Goal: Use online tool/utility: Utilize a website feature to perform a specific function

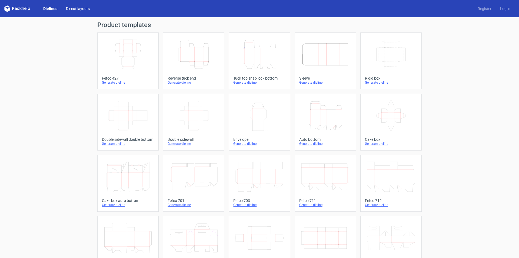
click at [73, 8] on link "Diecut layouts" at bounding box center [78, 8] width 32 height 5
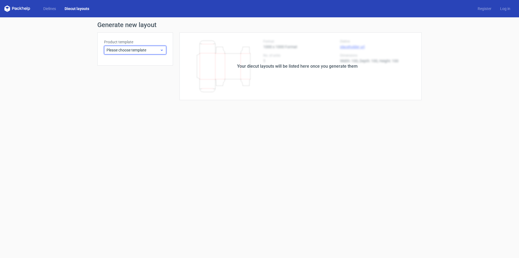
click at [160, 50] on icon at bounding box center [162, 50] width 4 height 4
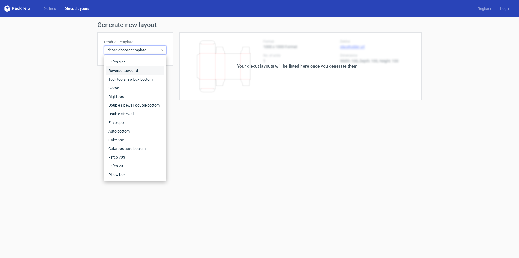
click at [123, 69] on div "Reverse tuck end" at bounding box center [135, 70] width 58 height 9
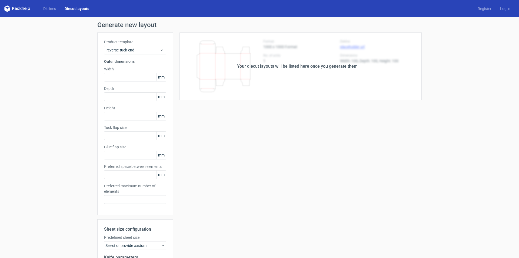
type input "15"
type input "10"
type input "5"
type input "48"
click at [158, 52] on span "Reverse tuck end" at bounding box center [133, 49] width 53 height 5
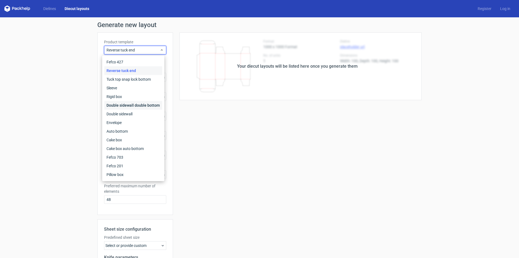
click at [133, 106] on div "Double sidewall double bottom" at bounding box center [133, 105] width 58 height 9
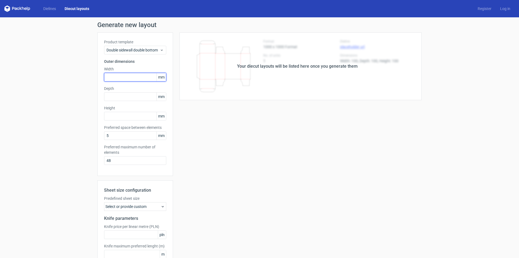
click at [120, 76] on input "text" at bounding box center [135, 77] width 62 height 9
type input "40"
click at [124, 94] on input "text" at bounding box center [135, 96] width 62 height 9
type input "50"
click at [120, 117] on input "text" at bounding box center [135, 116] width 62 height 9
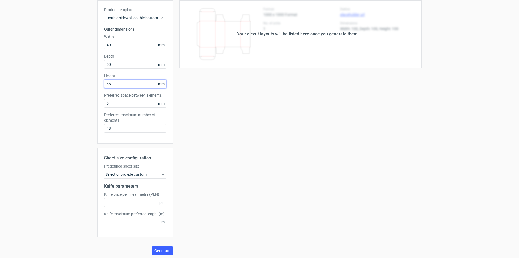
scroll to position [34, 0]
type input "65"
click at [160, 249] on span "Generate" at bounding box center [162, 249] width 16 height 4
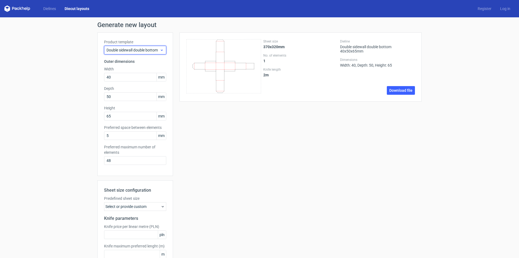
click at [160, 50] on icon at bounding box center [162, 50] width 4 height 4
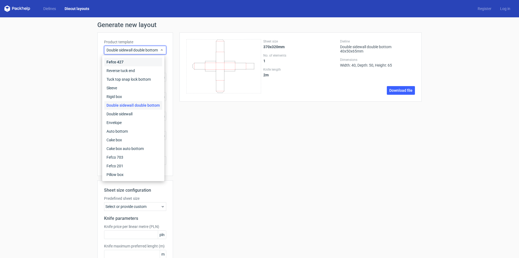
click at [126, 61] on div "Fefco 427" at bounding box center [133, 62] width 58 height 9
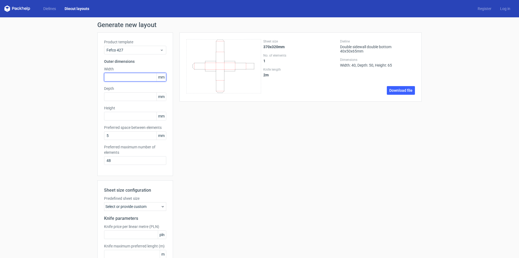
click at [121, 78] on input "text" at bounding box center [135, 77] width 62 height 9
type input "50"
click at [116, 97] on input "text" at bounding box center [135, 96] width 62 height 9
type input "60"
click at [124, 115] on input "text" at bounding box center [135, 116] width 62 height 9
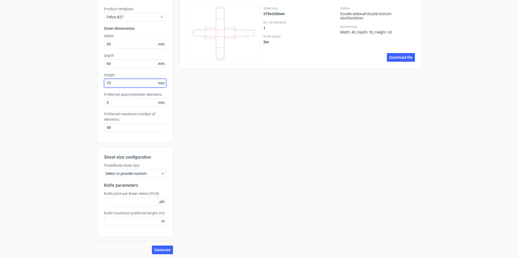
scroll to position [34, 0]
type input "75"
click at [163, 248] on span "Generate" at bounding box center [162, 249] width 16 height 4
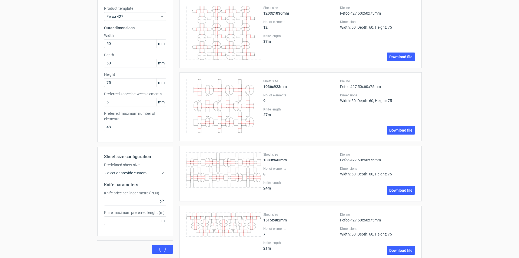
scroll to position [0, 0]
